Goal: Use online tool/utility

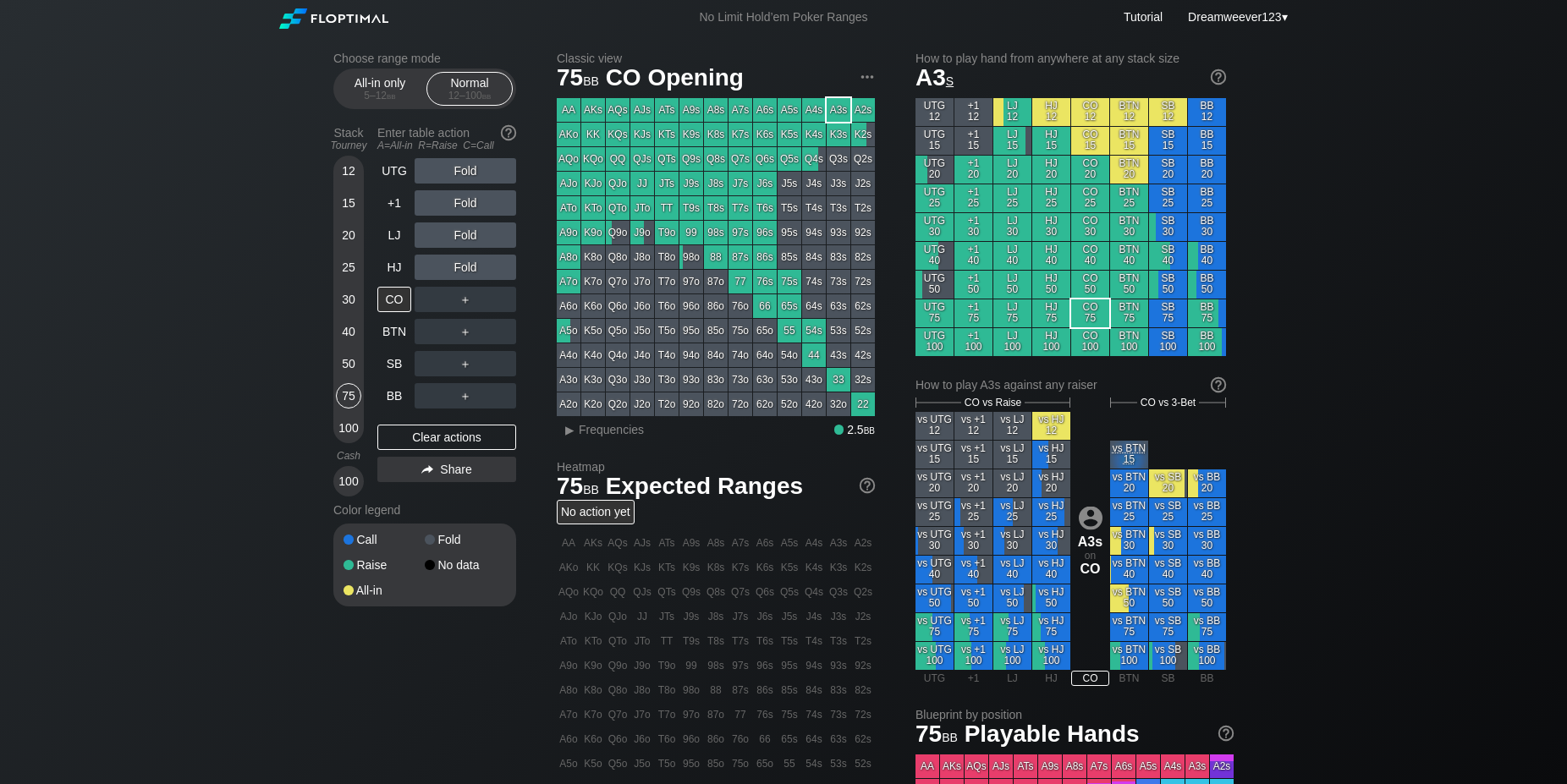
scroll to position [34, 0]
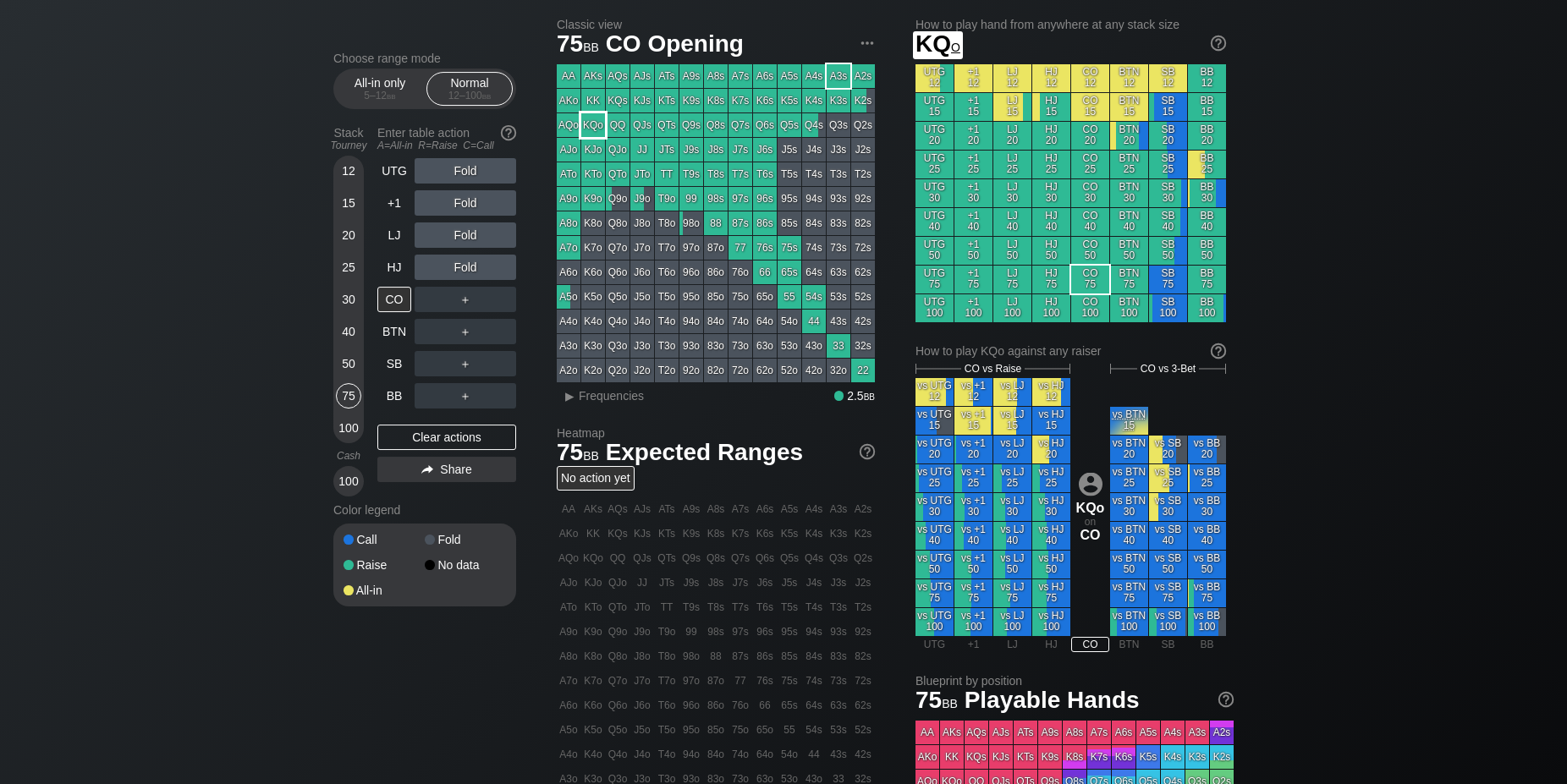
click at [597, 127] on div "KQo" at bounding box center [593, 125] width 24 height 24
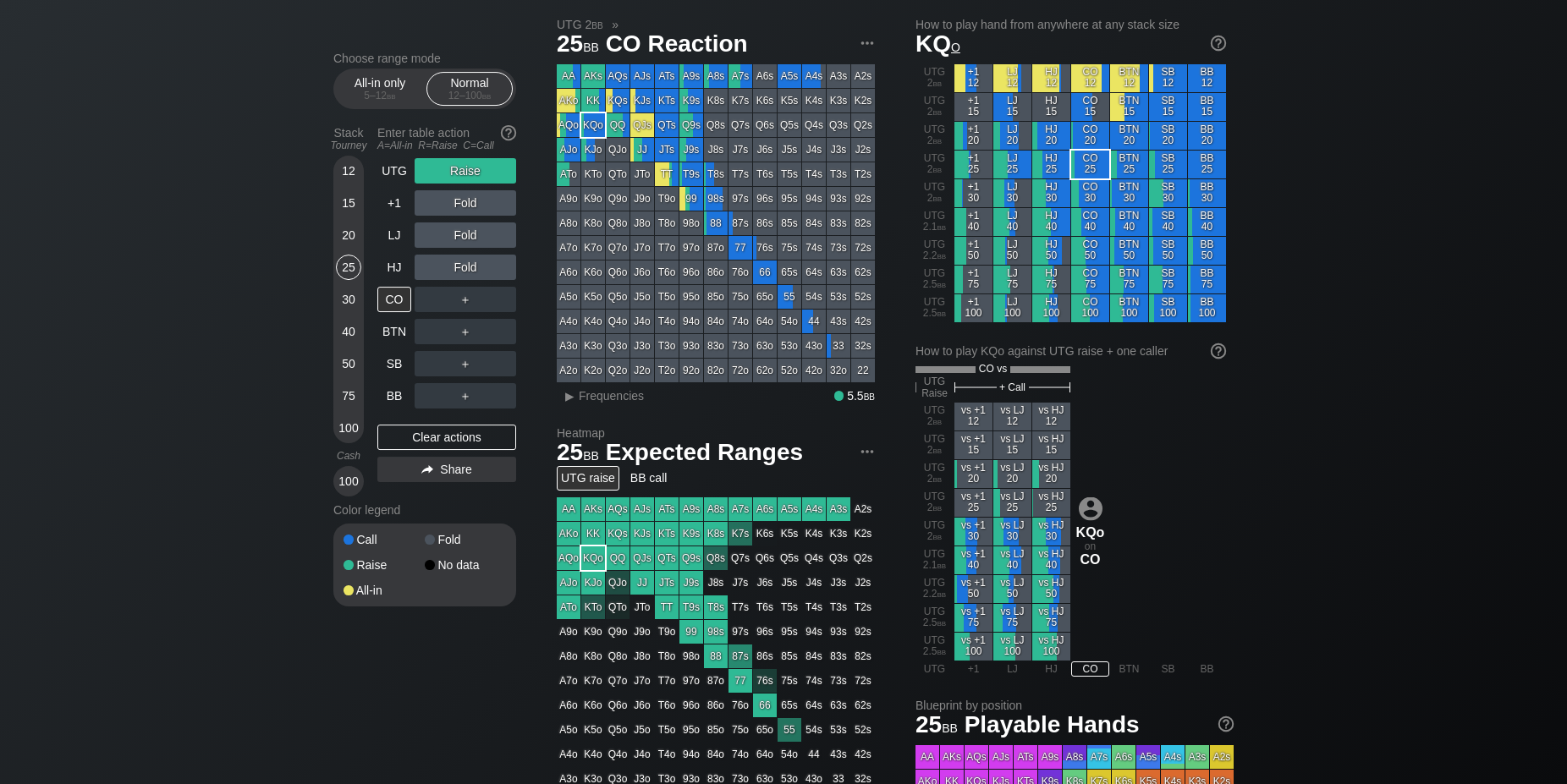
click at [943, 487] on div "UTG 2 bb vs +1 12 vs LJ 12 vs HJ 12 UTG 2 bb vs +1 15 vs LJ 15 vs HJ 15 UTG 2 b…" at bounding box center [1070, 531] width 310 height 258
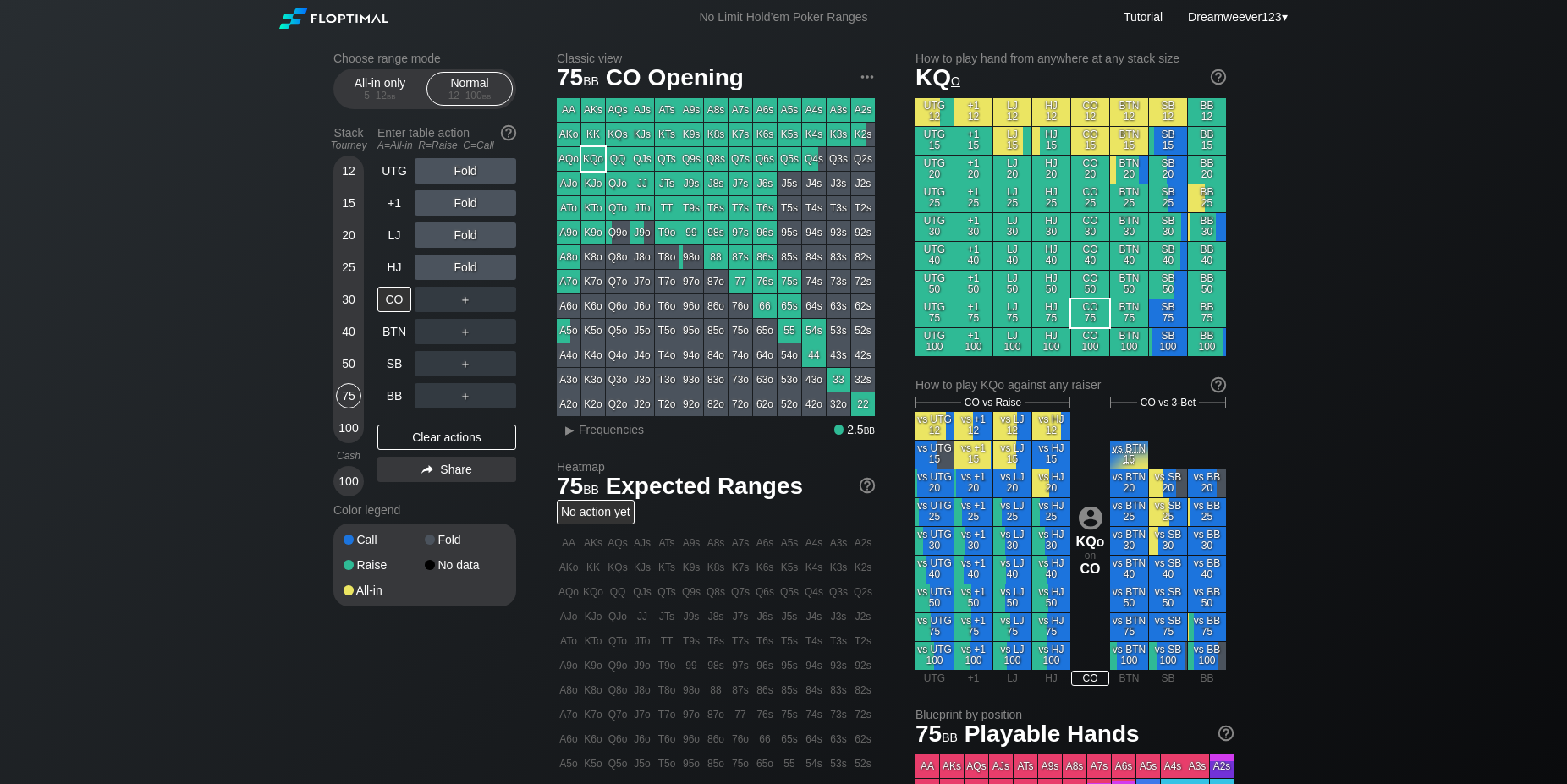
scroll to position [33, 0]
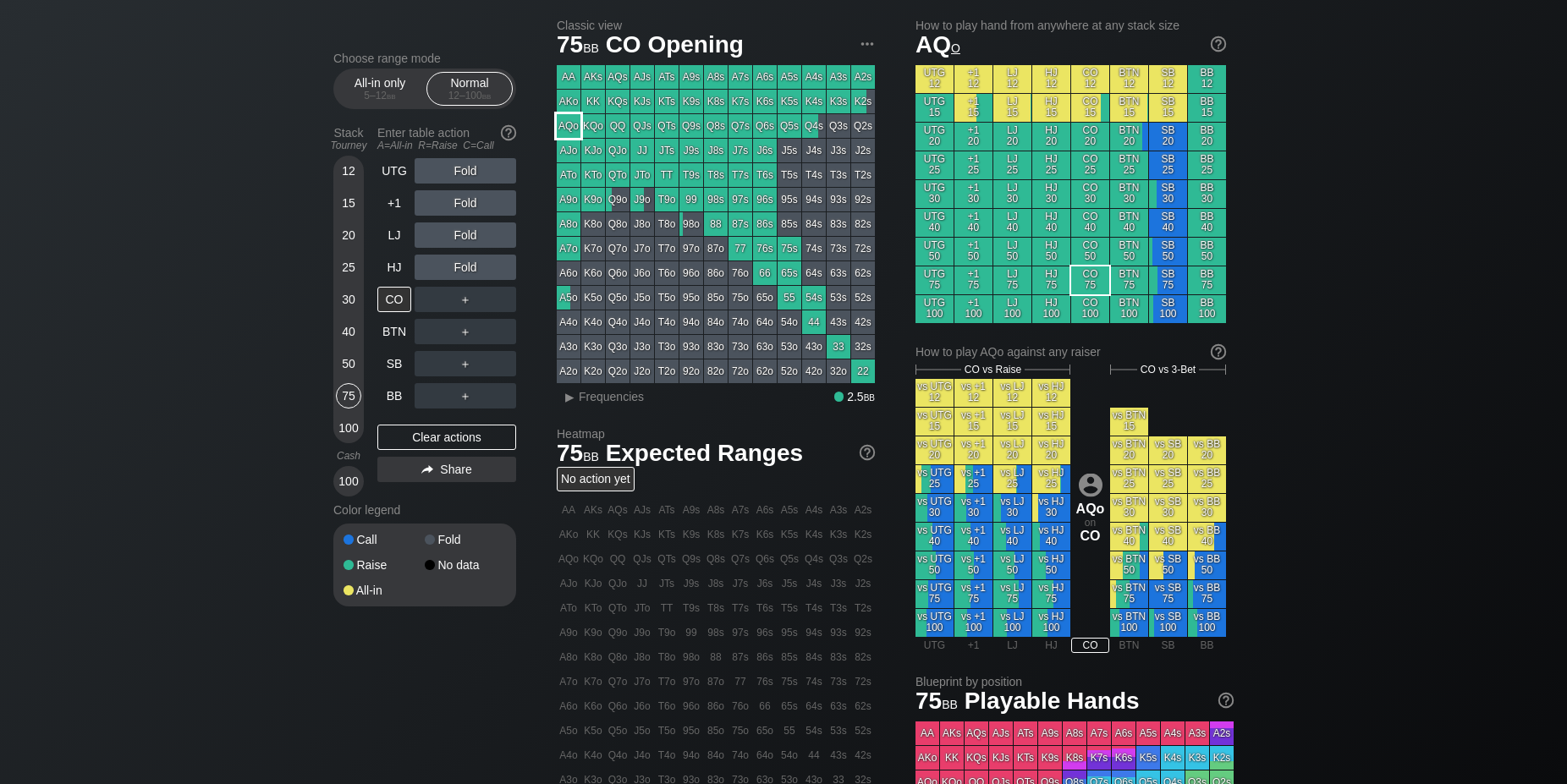
click at [566, 125] on div "AQo" at bounding box center [568, 126] width 24 height 24
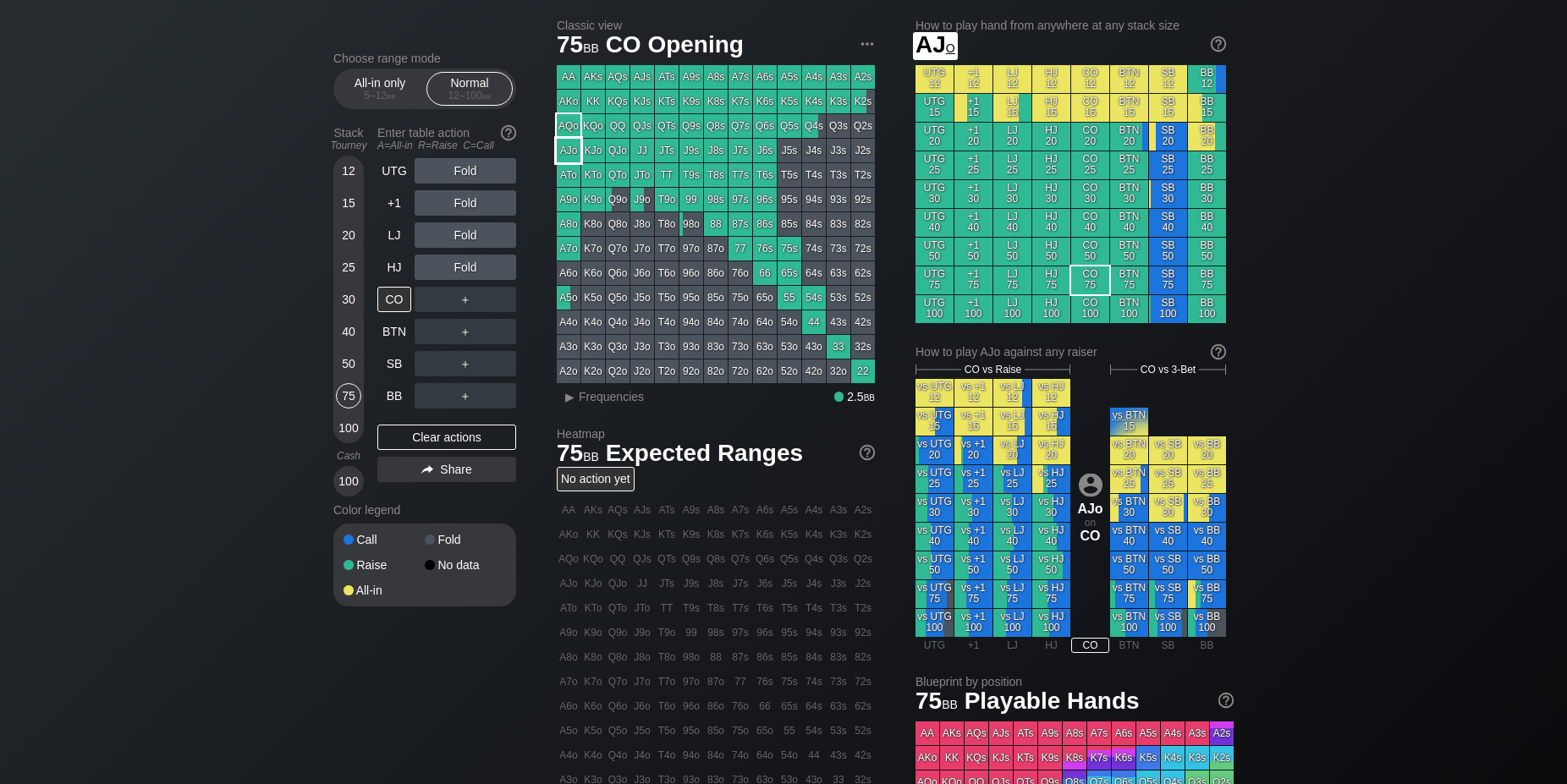
click at [575, 154] on div "AJo" at bounding box center [568, 151] width 24 height 24
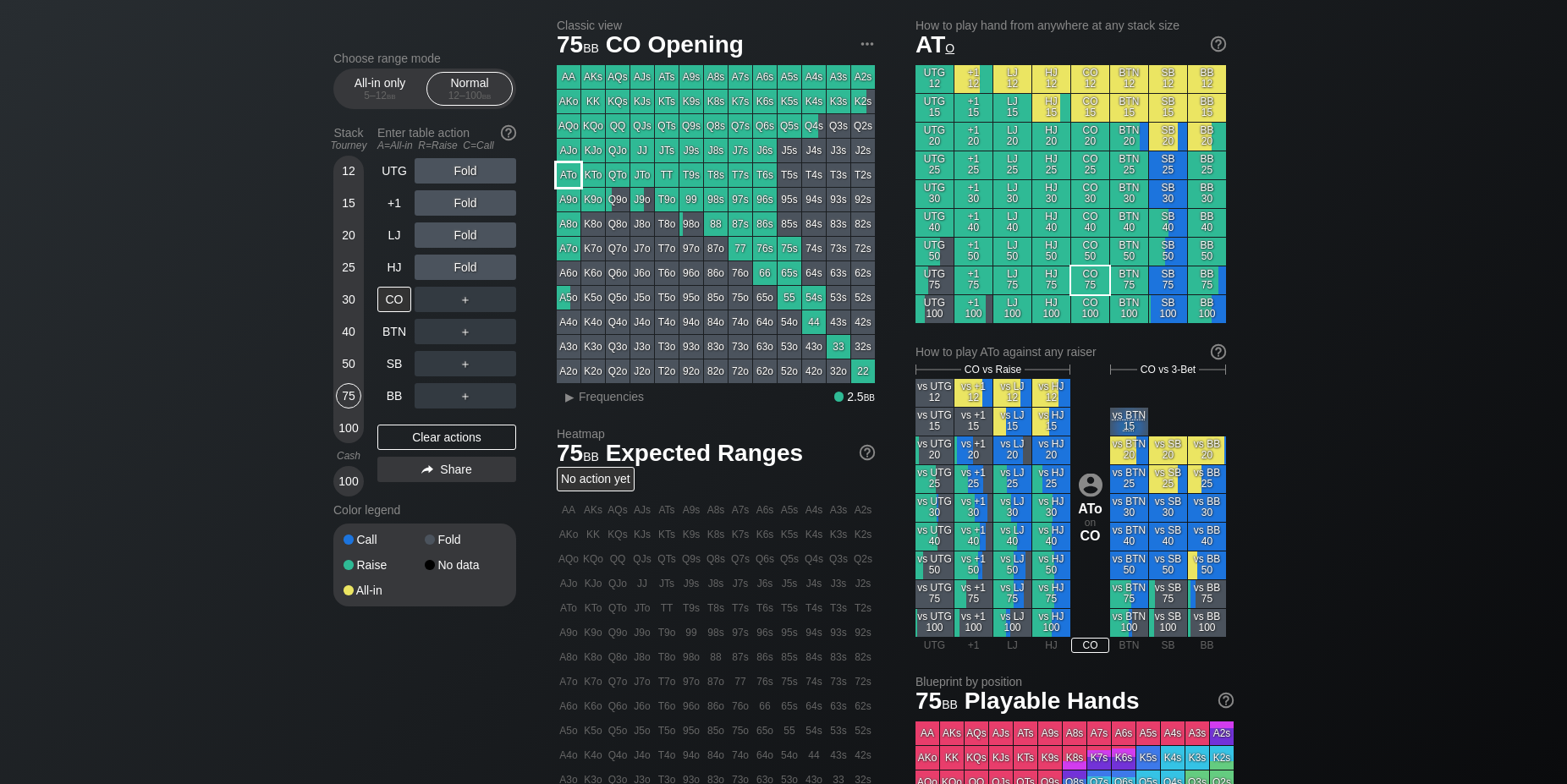
click at [571, 179] on div "ATo" at bounding box center [568, 175] width 24 height 24
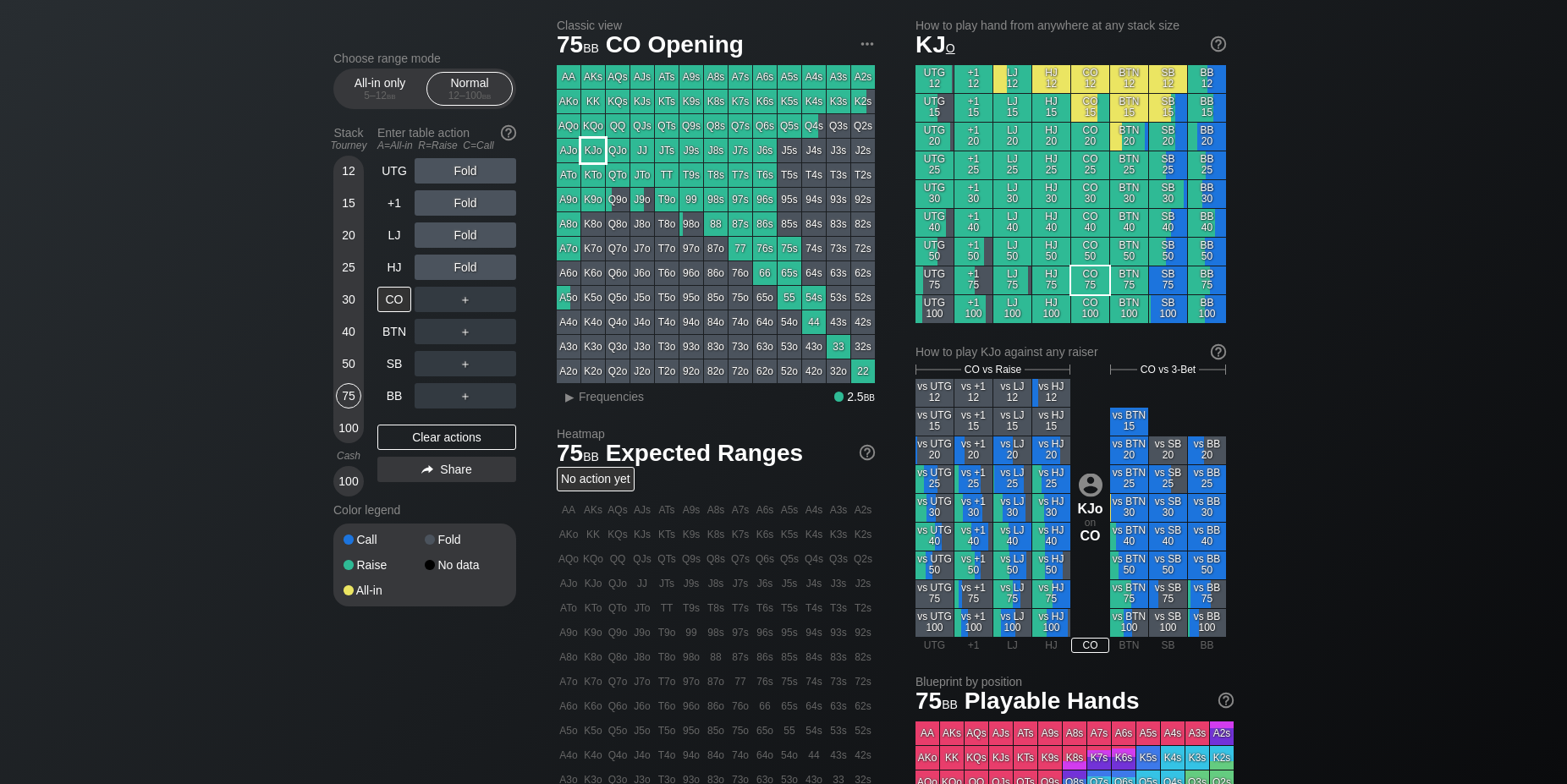
click at [597, 153] on div "KJo" at bounding box center [593, 151] width 24 height 24
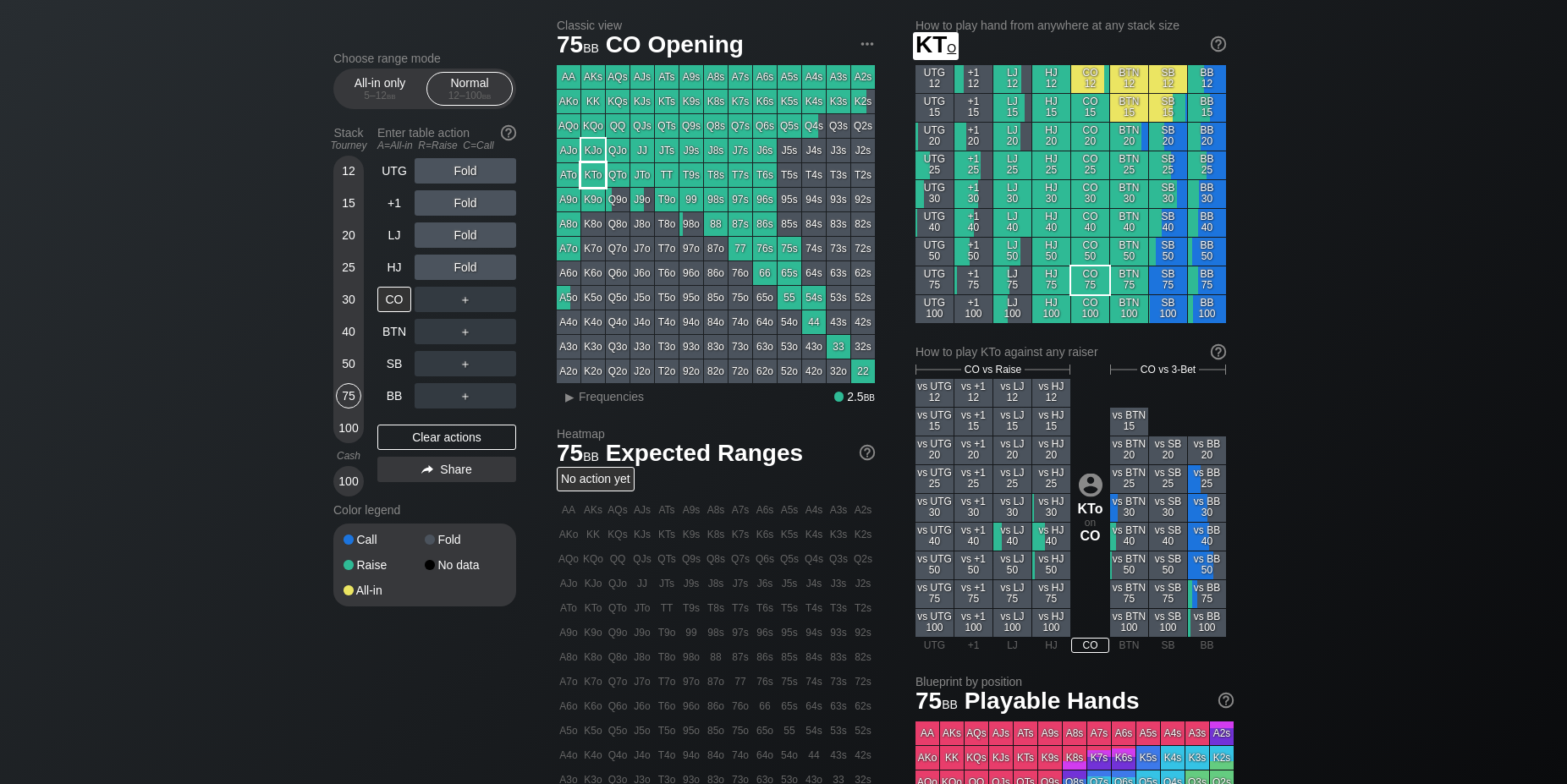
click at [595, 178] on div "KTo" at bounding box center [593, 175] width 24 height 24
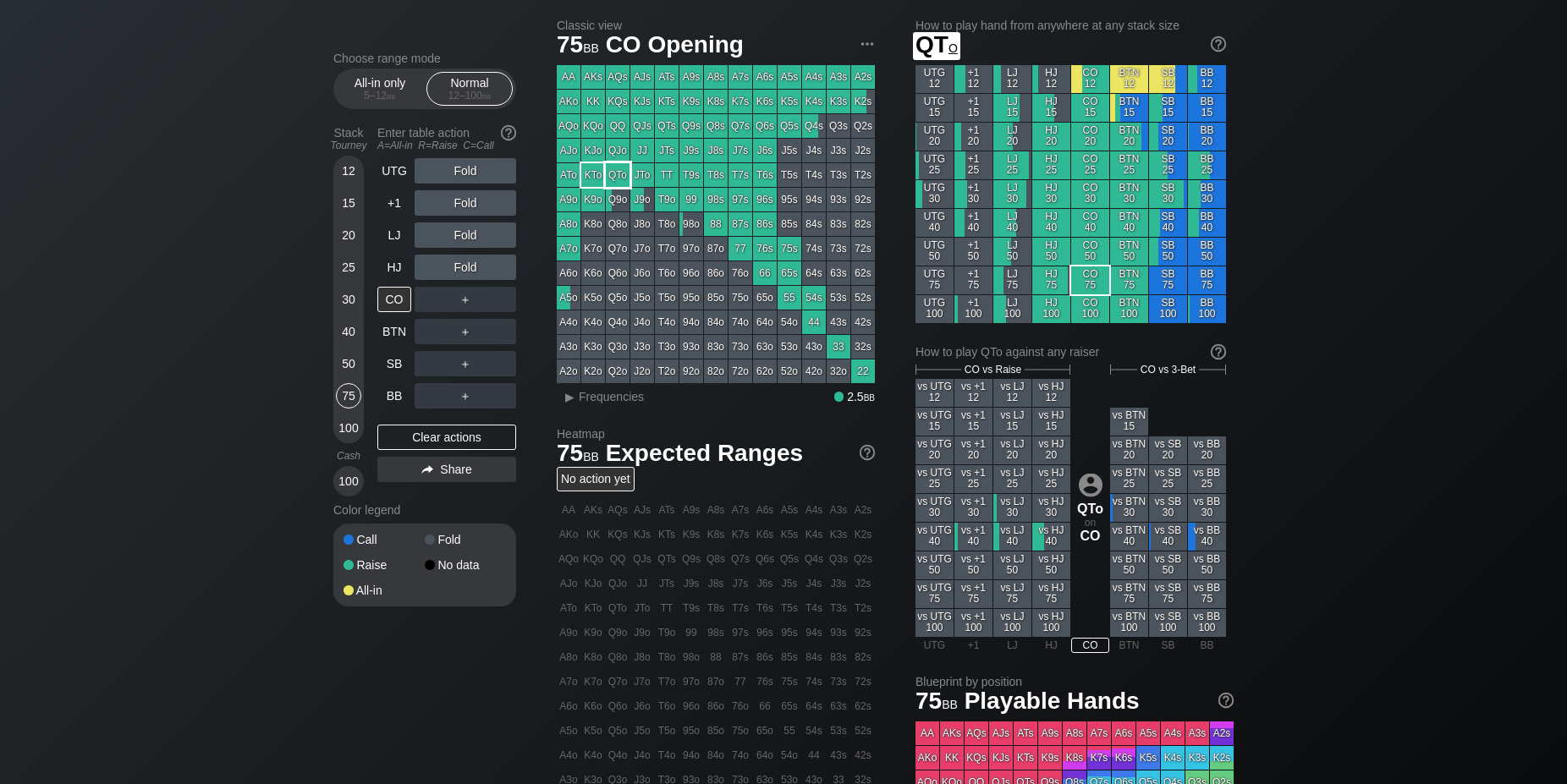
click at [613, 178] on div "QTo" at bounding box center [617, 175] width 24 height 24
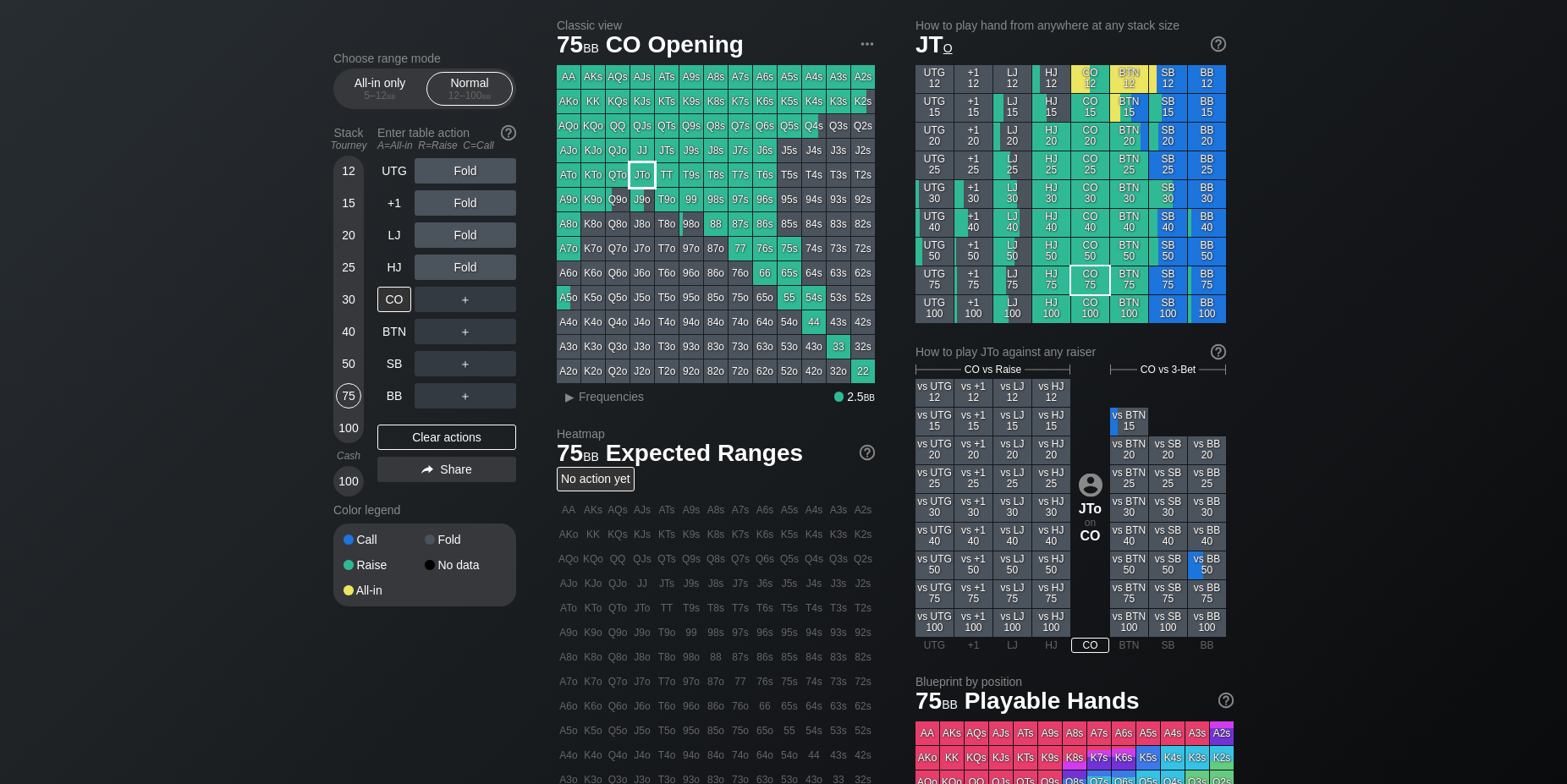
click at [640, 178] on div "JTo" at bounding box center [641, 175] width 24 height 24
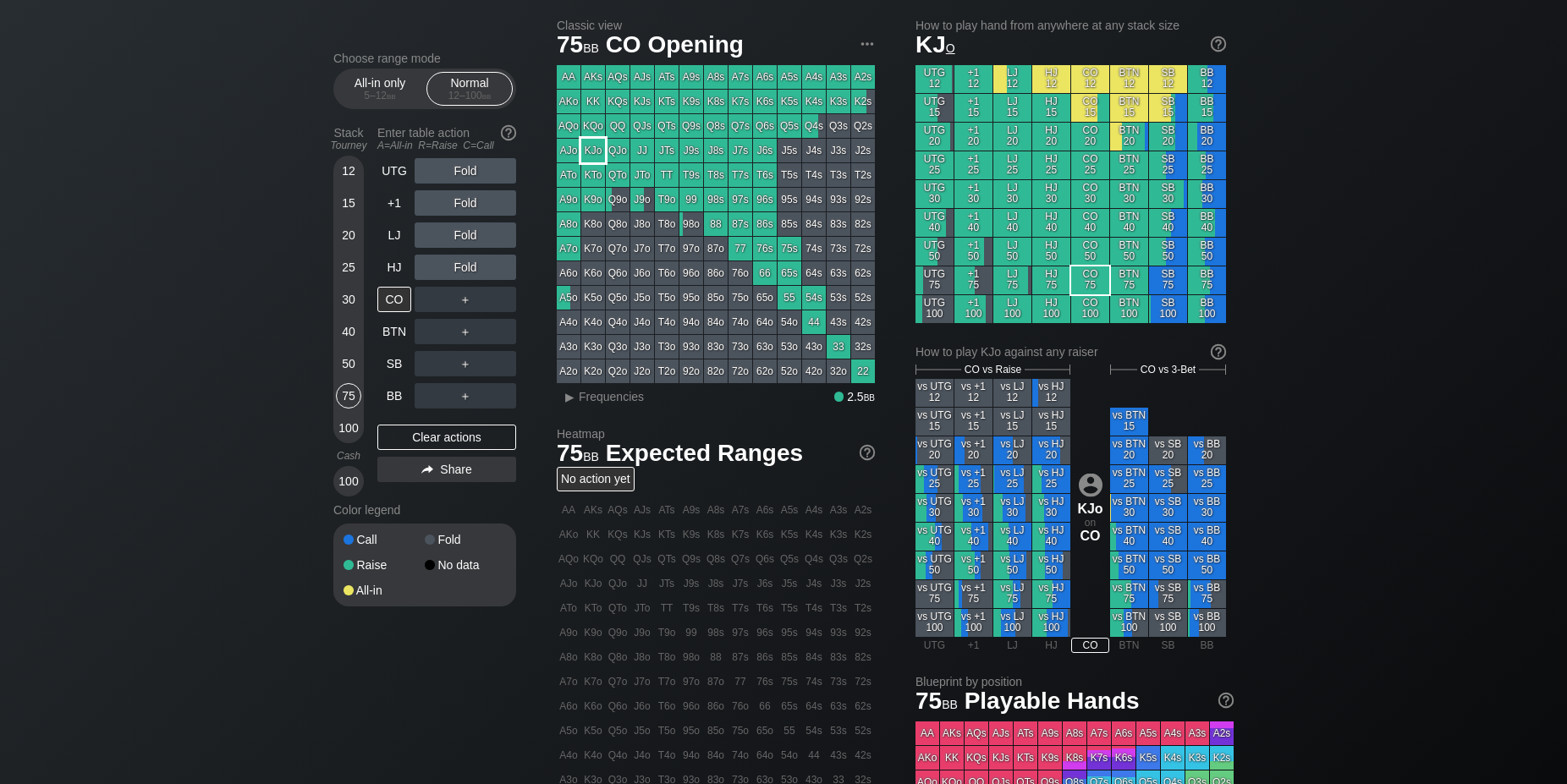
click at [598, 153] on div "KJo" at bounding box center [593, 151] width 24 height 24
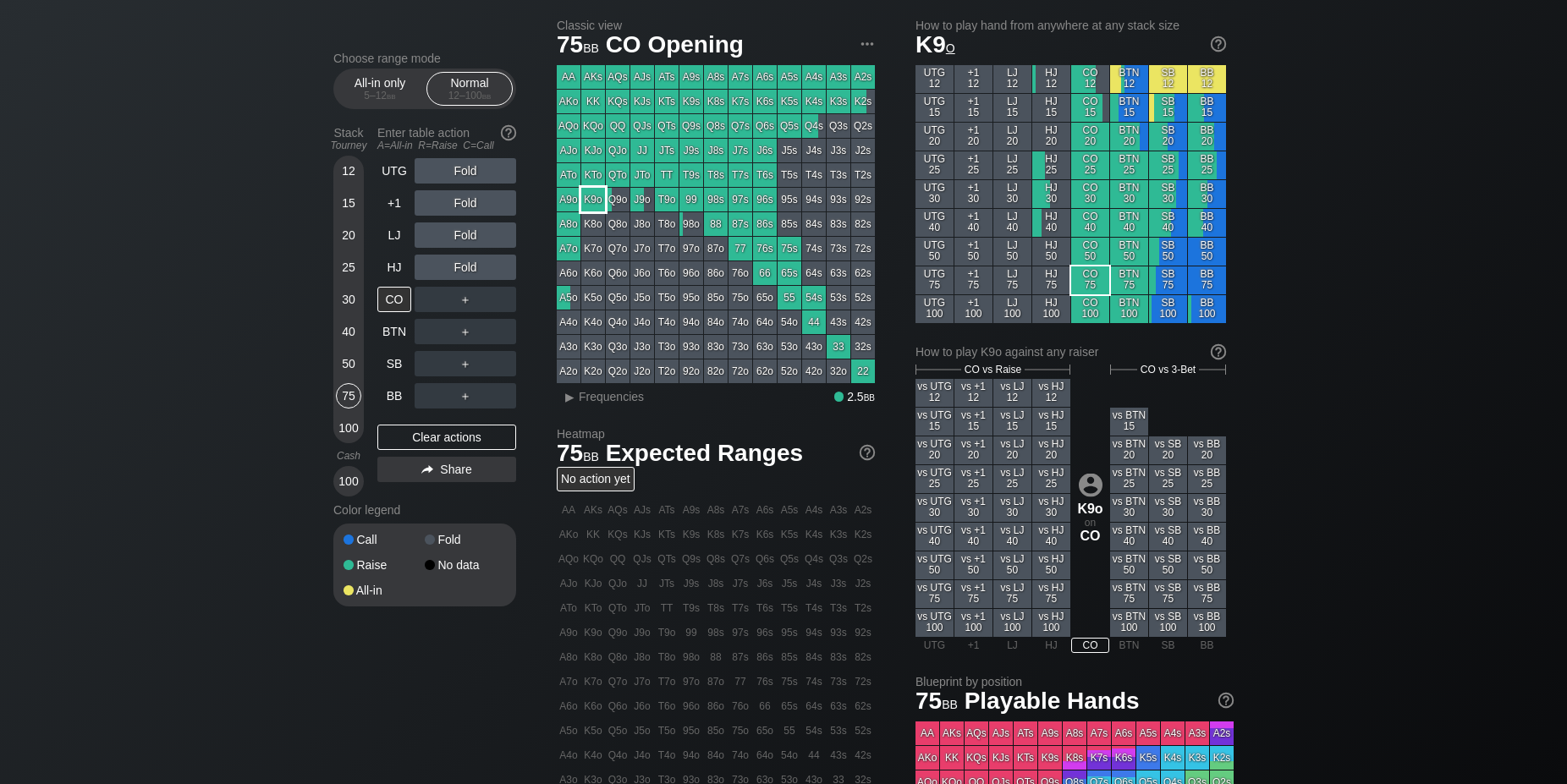
click at [600, 198] on div "K9o" at bounding box center [593, 199] width 24 height 24
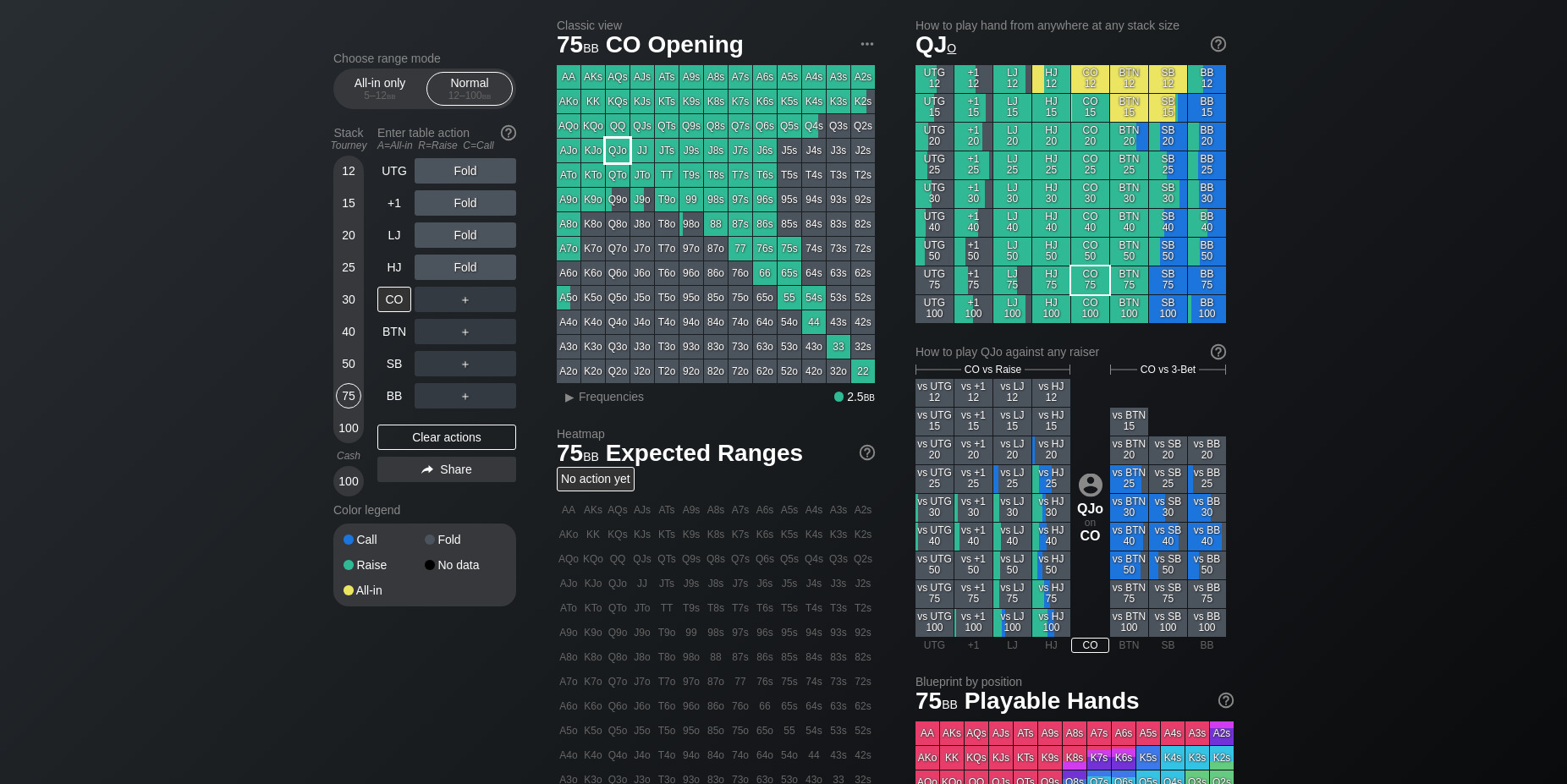
click at [615, 147] on div "QJo" at bounding box center [617, 151] width 24 height 24
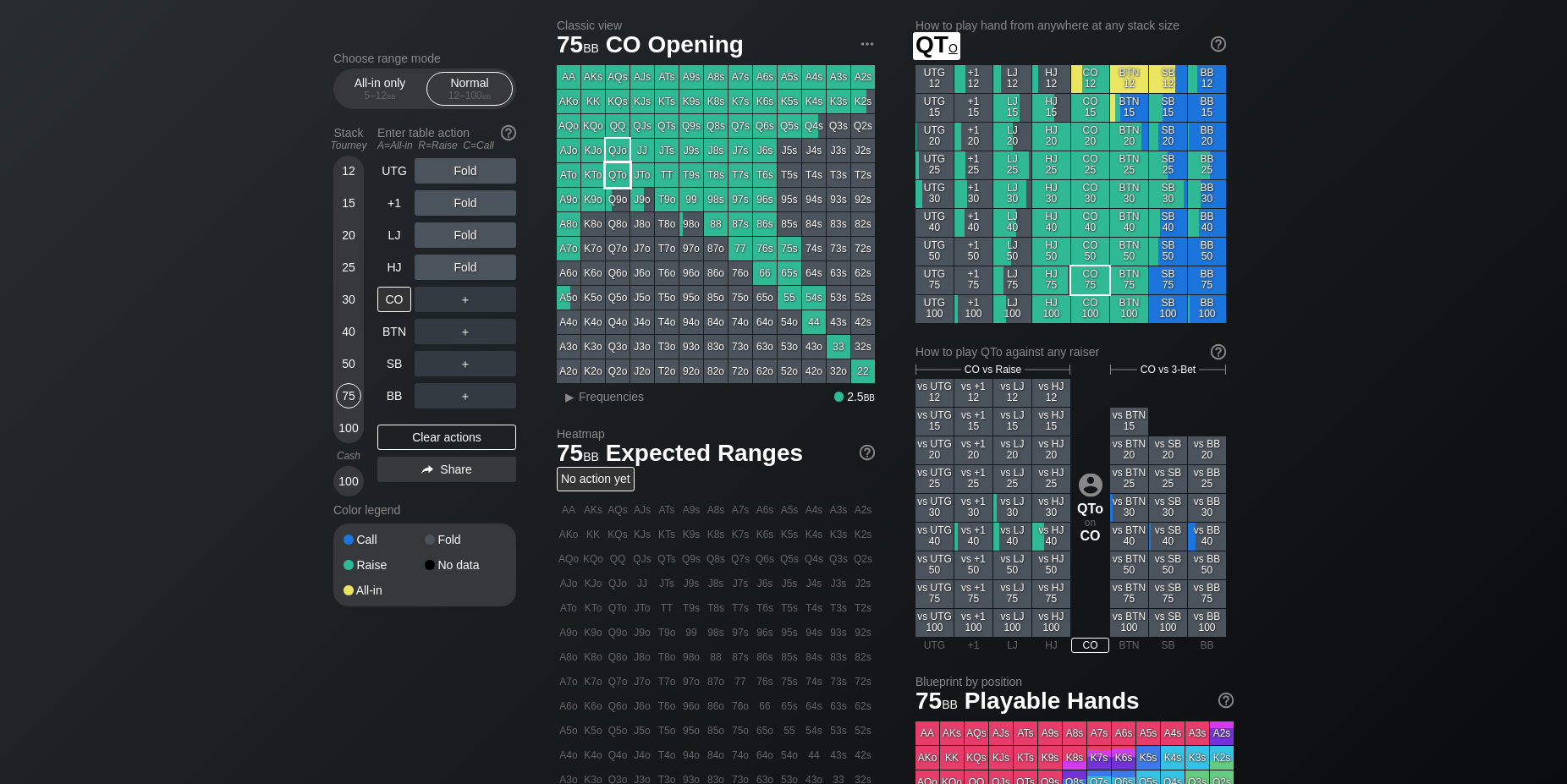
click at [623, 181] on div "QTo" at bounding box center [617, 175] width 24 height 24
